Goal: Task Accomplishment & Management: Use online tool/utility

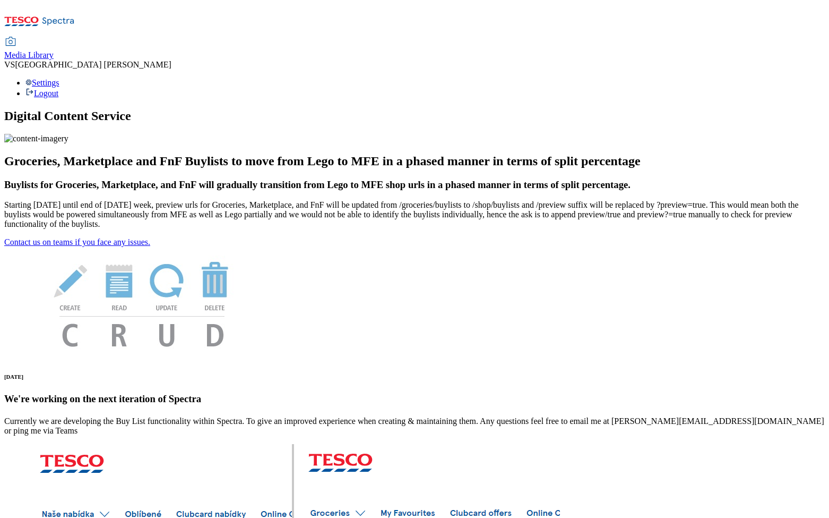
click at [54, 50] on span "Media Library" at bounding box center [28, 54] width 49 height 9
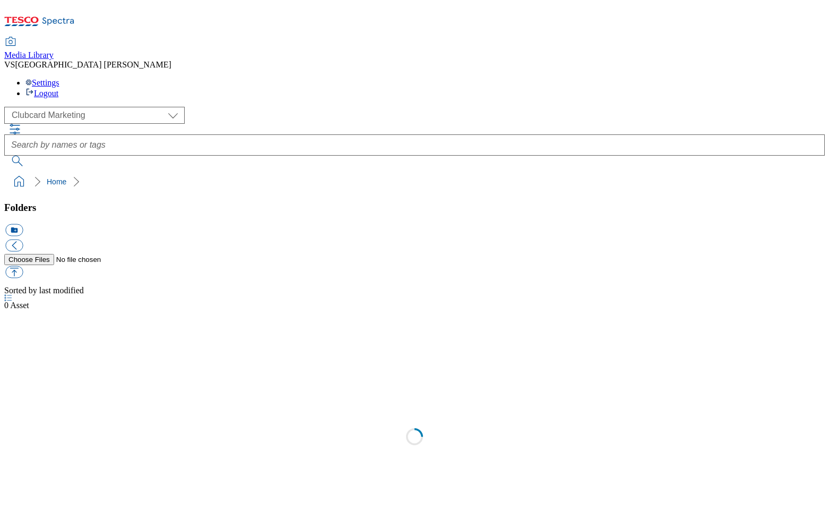
scroll to position [1, 0]
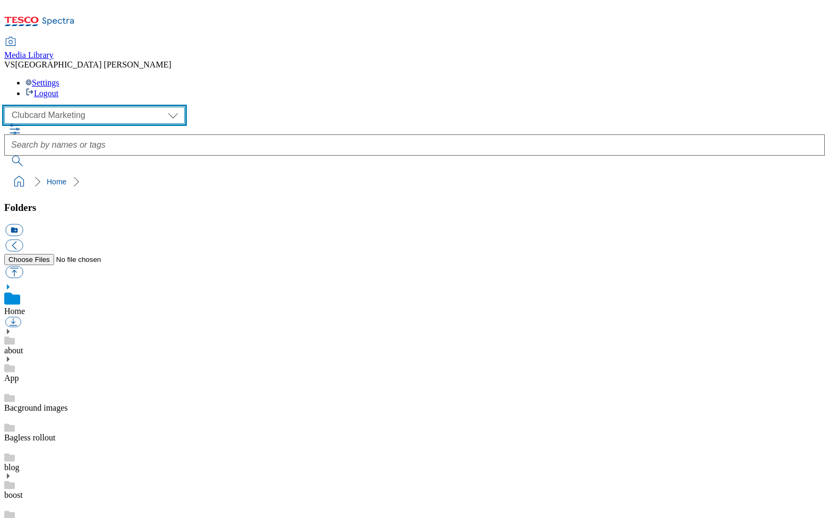
select select "flare-homepage"
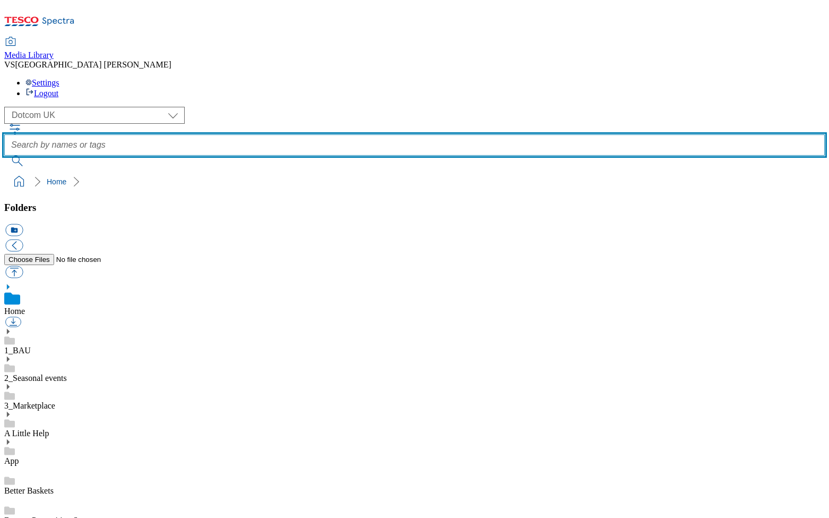
click at [340, 134] on input "text" at bounding box center [414, 144] width 821 height 21
paste input "2522-GHS-TradeStamp"
type input "2522-GHS-TradeStamp"
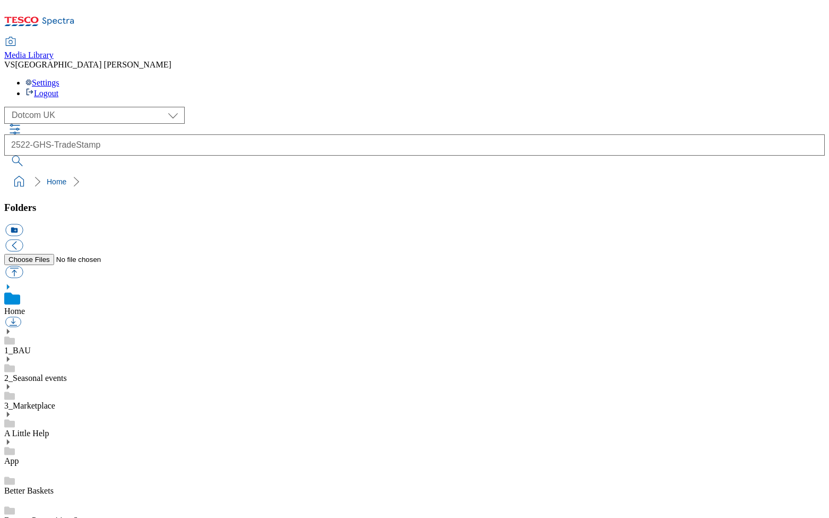
click at [32, 156] on button "submit" at bounding box center [18, 161] width 28 height 11
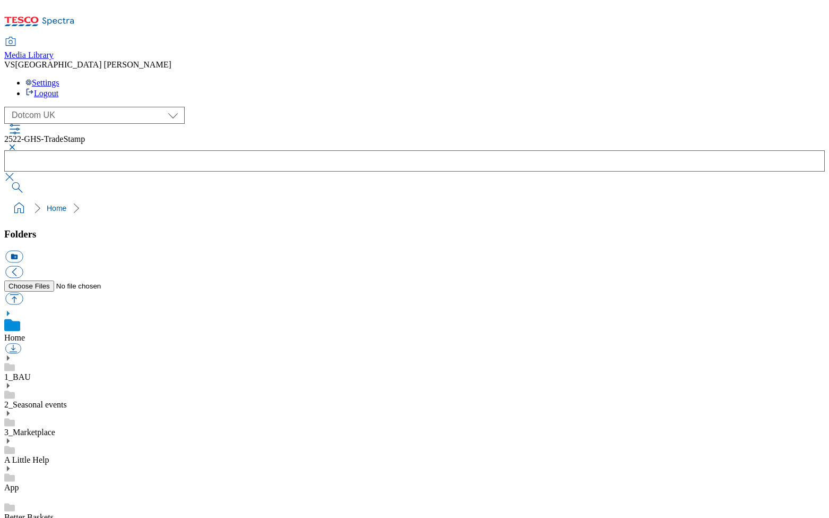
click at [17, 144] on button "button" at bounding box center [10, 147] width 13 height 6
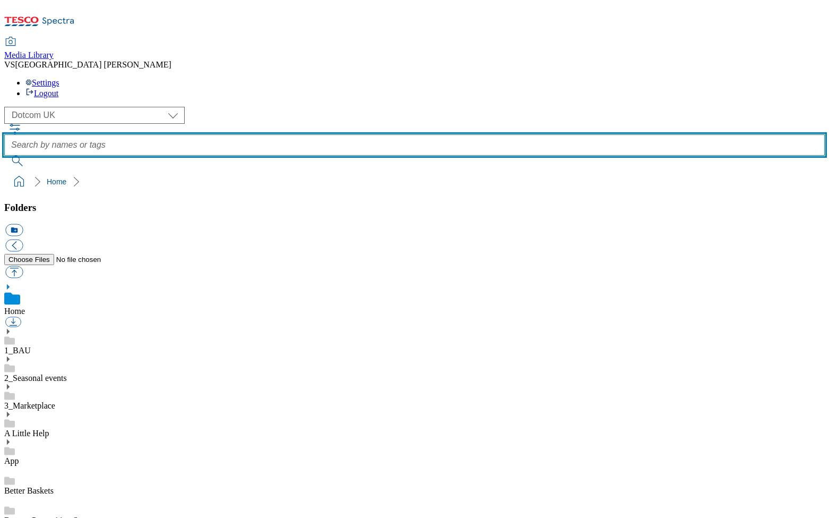
click at [354, 134] on input "text" at bounding box center [414, 144] width 821 height 21
paste input "2522-GHS-TradeStamp"
type input "2522-GHS-TradeStamp_TM"
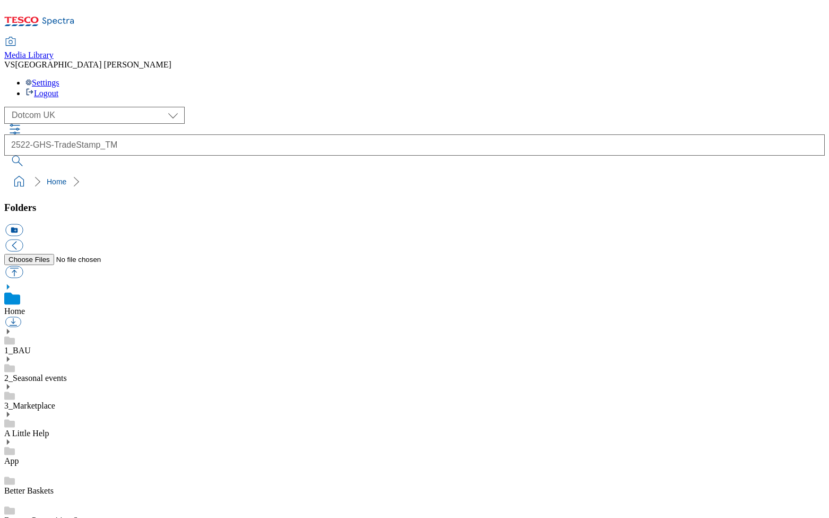
click at [32, 156] on button "submit" at bounding box center [18, 161] width 28 height 11
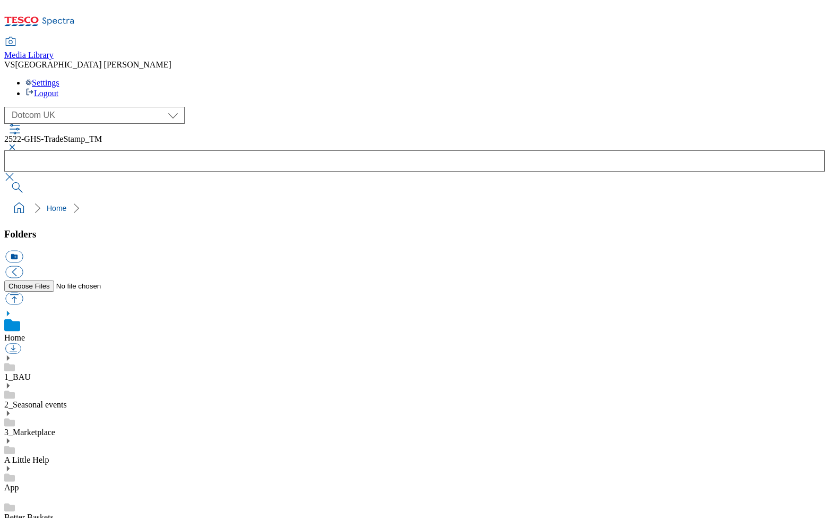
scroll to position [207, 0]
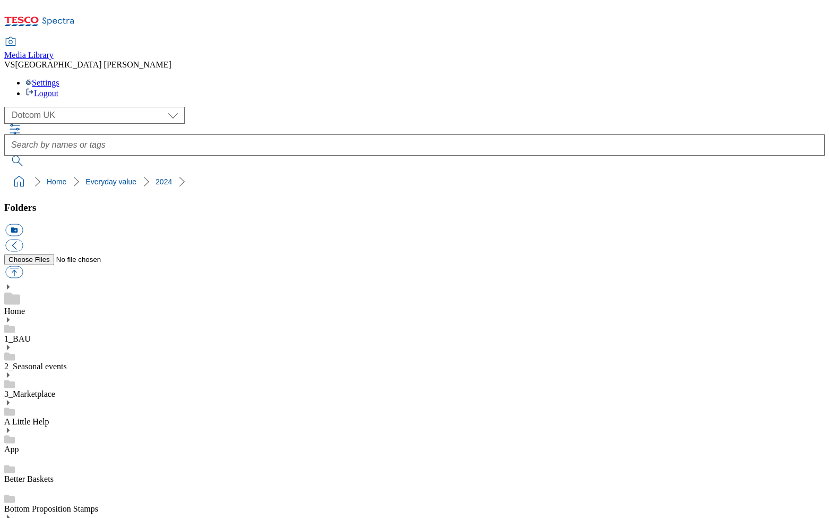
click at [23, 224] on button "icon_new_folder" at bounding box center [14, 230] width 18 height 12
paste input "2530-WF-463732"
type input "2530-WF-463732"
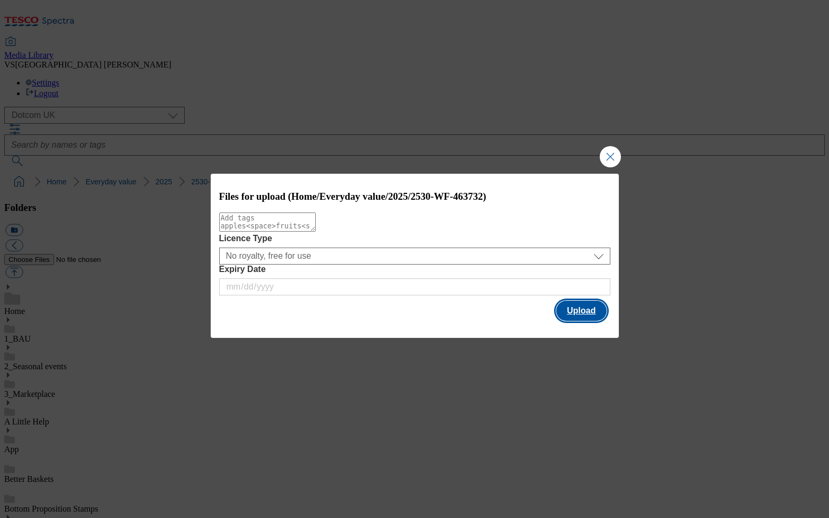
click at [570, 314] on button "Upload" at bounding box center [581, 311] width 50 height 20
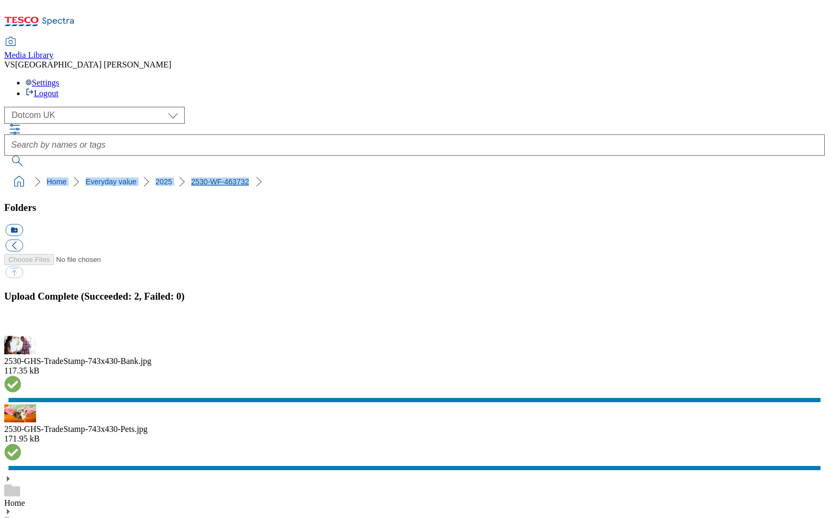
drag, startPoint x: 6, startPoint y: 104, endPoint x: 210, endPoint y: 102, distance: 204.4
click at [210, 172] on nav "Home Everyday value 2025 2530-WF-463732" at bounding box center [414, 182] width 821 height 20
copy ol "Home Everyday value 2025 2530-WF-463732"
